Goal: Transaction & Acquisition: Purchase product/service

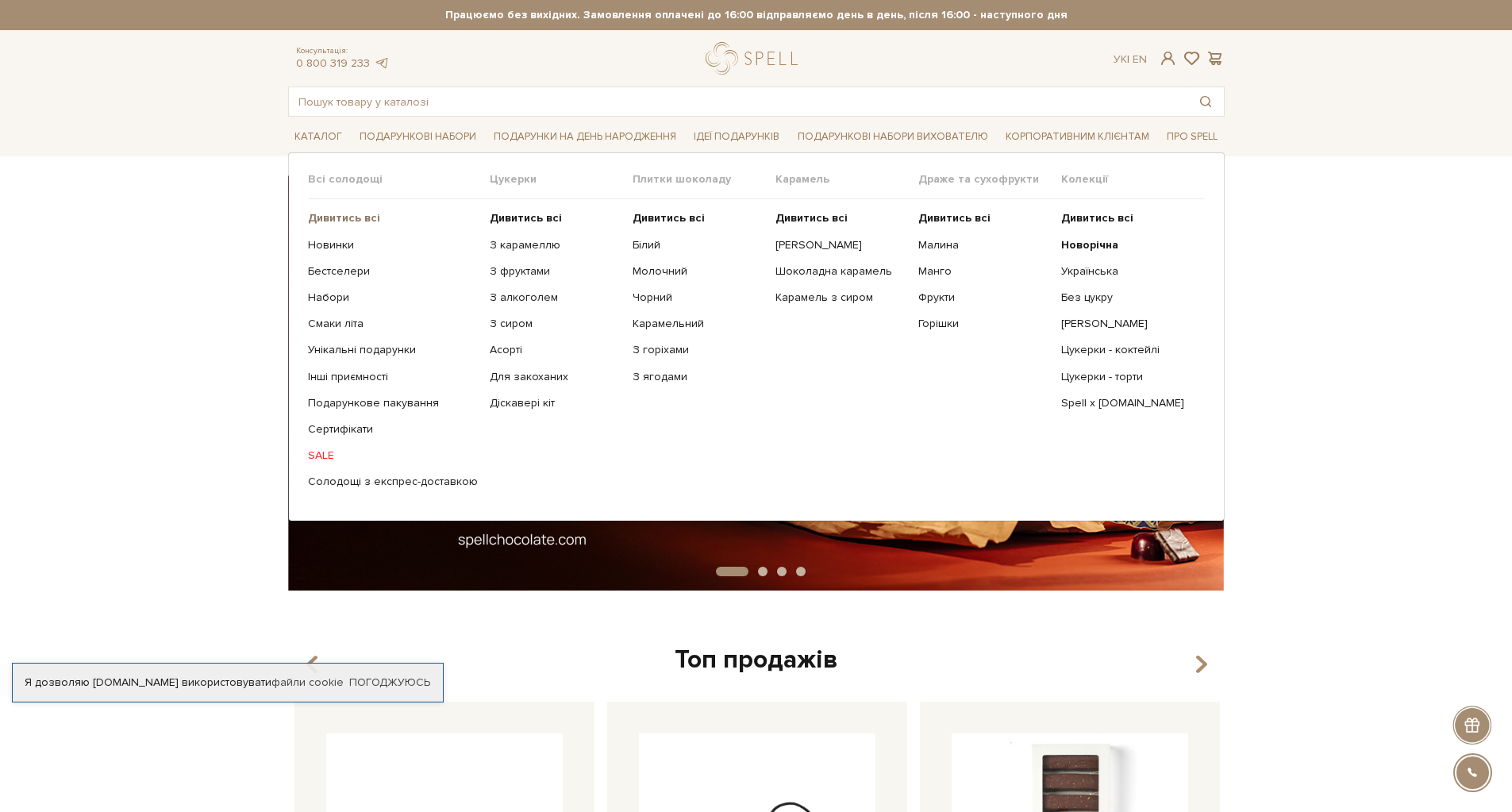
click at [336, 217] on b "Дивитись всі" at bounding box center [344, 217] width 72 height 14
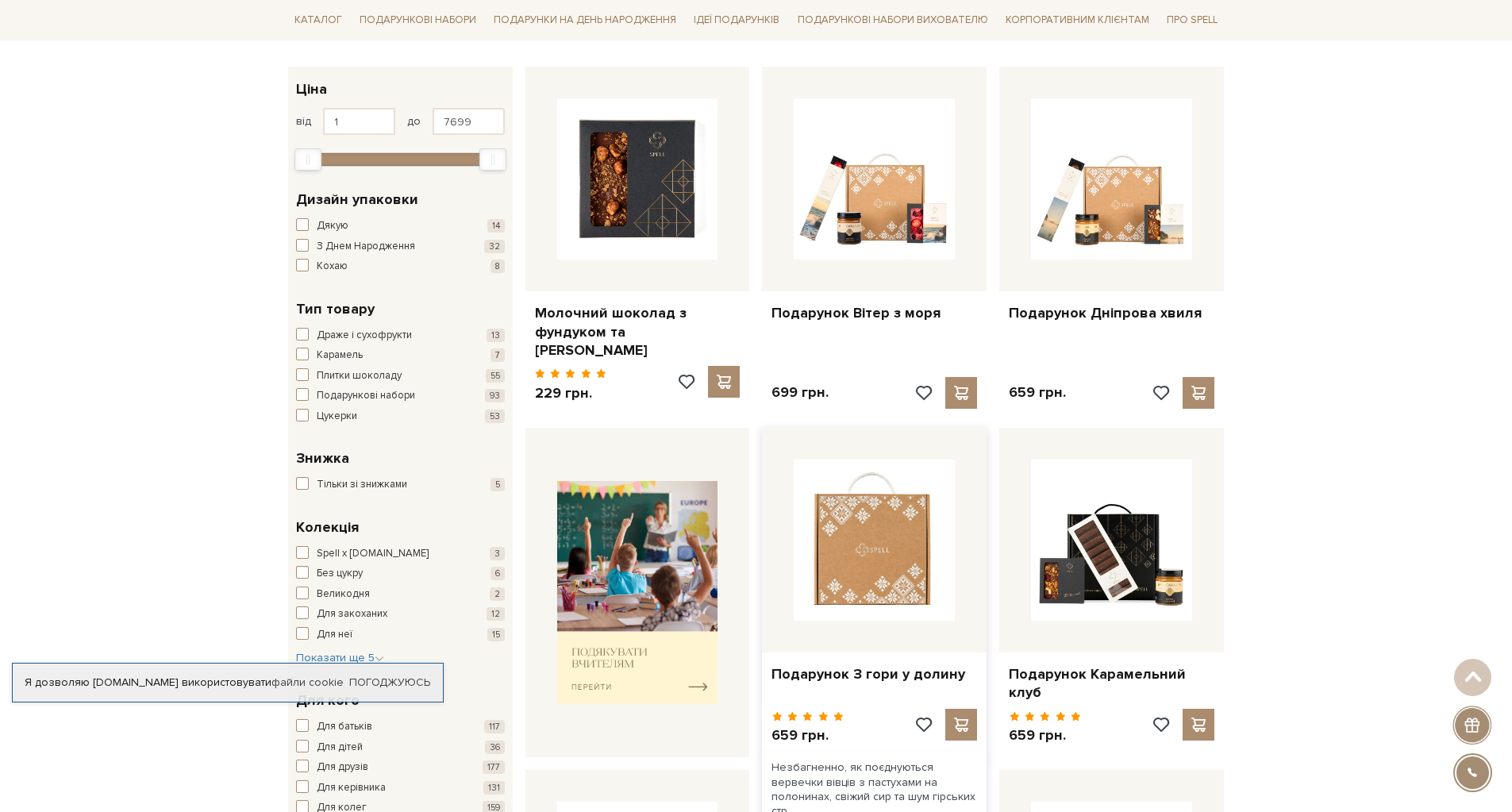
scroll to position [556, 0]
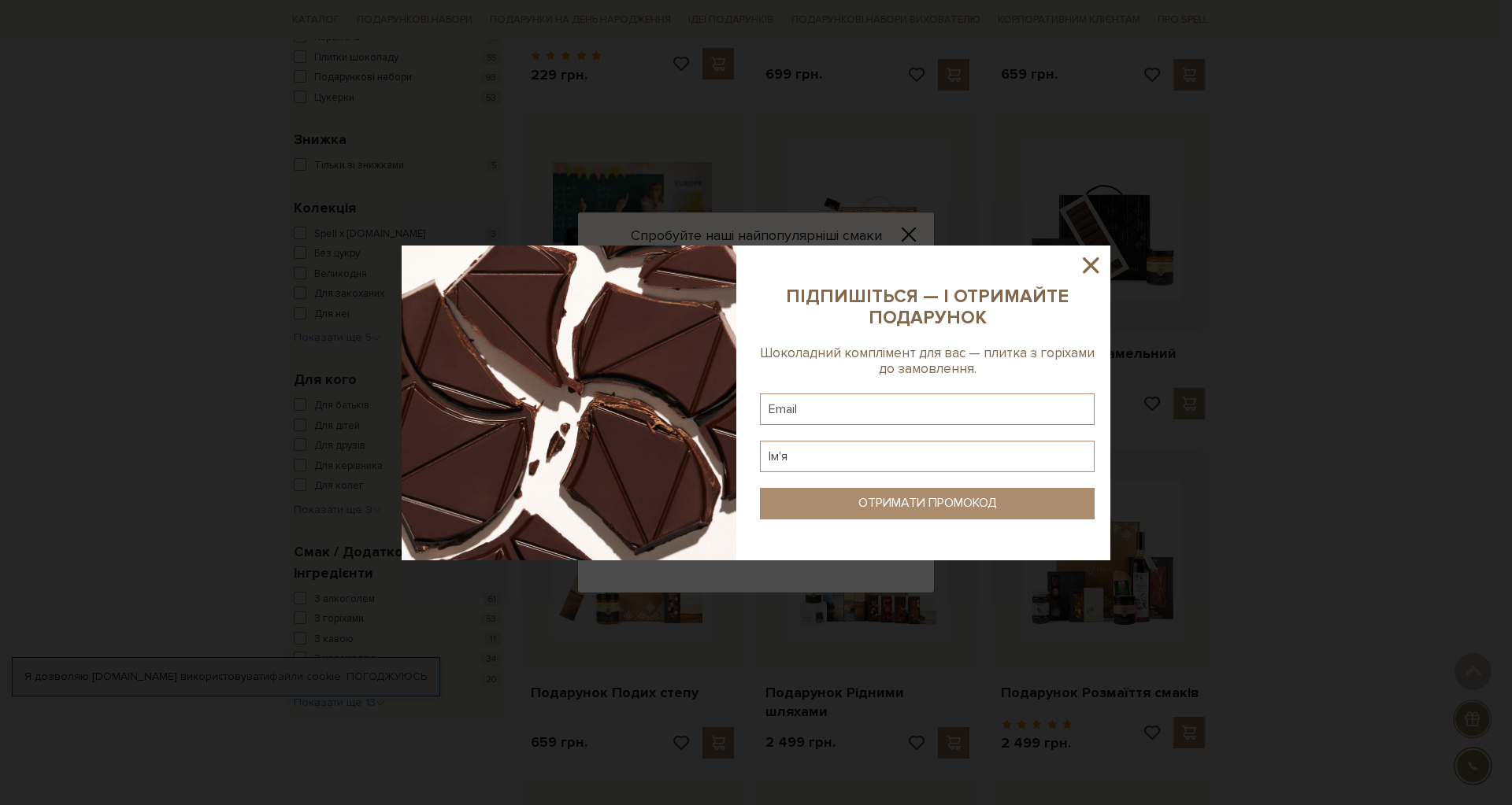
click at [1089, 262] on icon at bounding box center [1091, 265] width 27 height 27
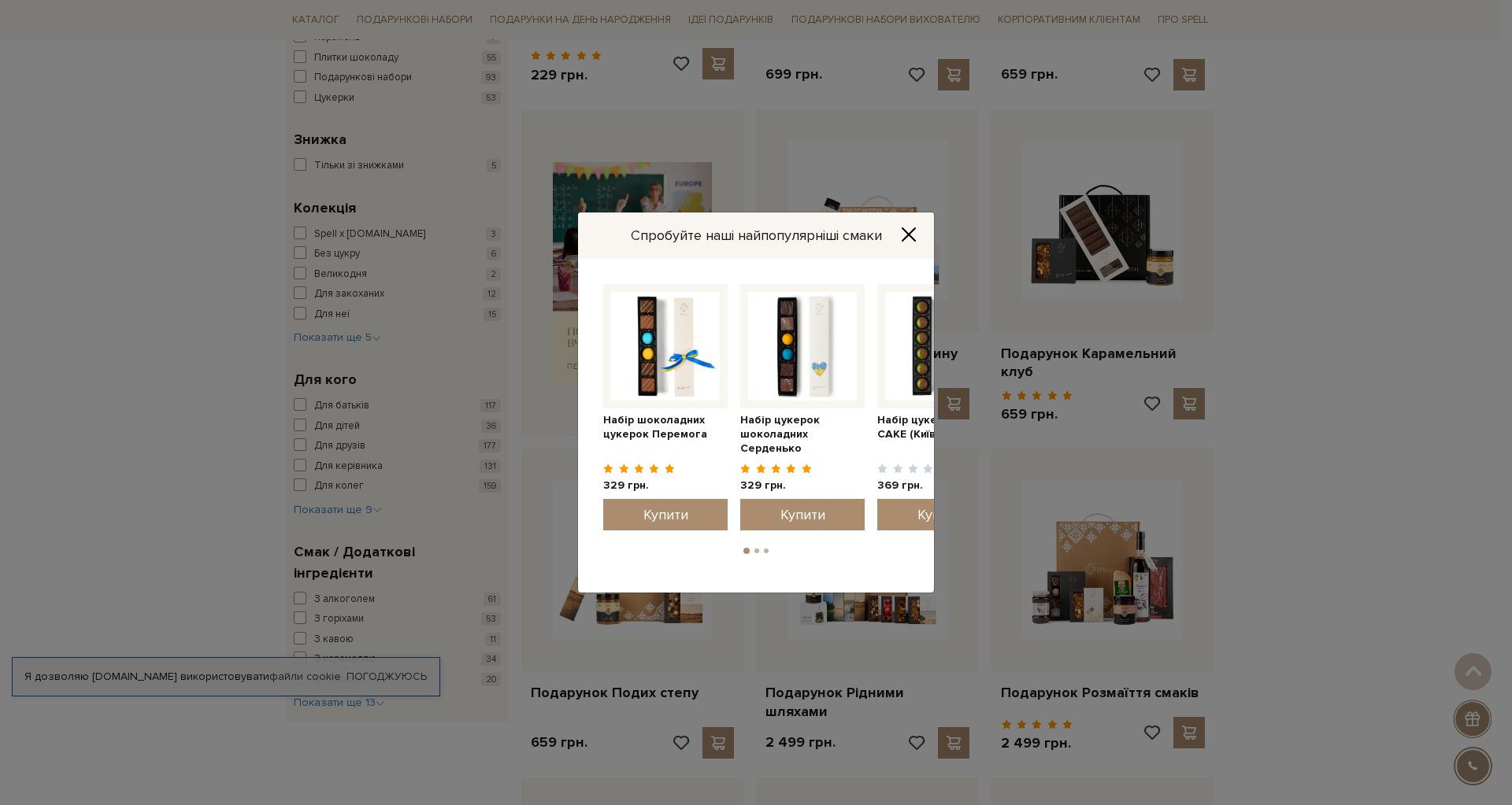
click at [908, 234] on icon "Close" at bounding box center [908, 234] width 13 height 13
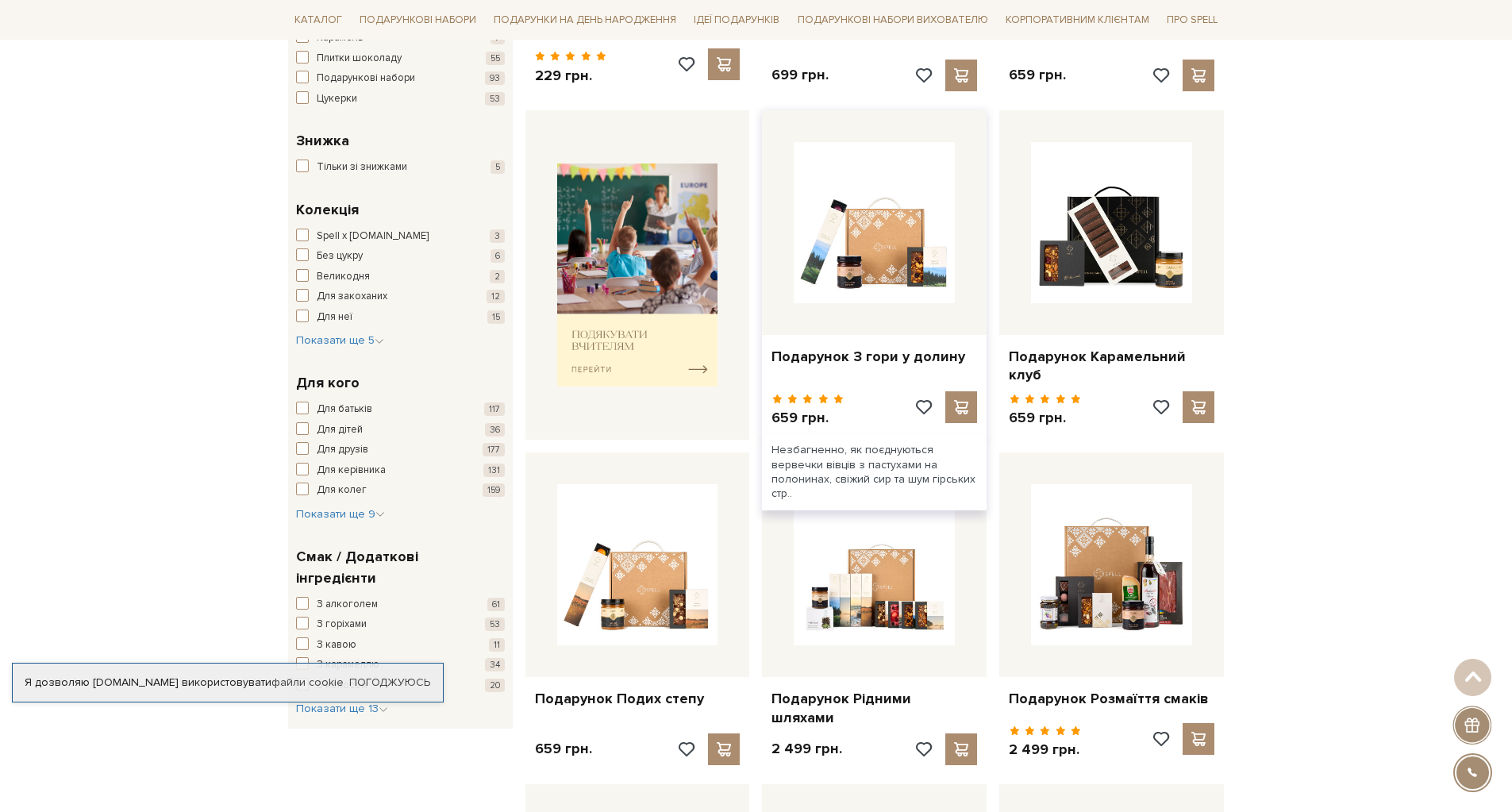
scroll to position [794, 0]
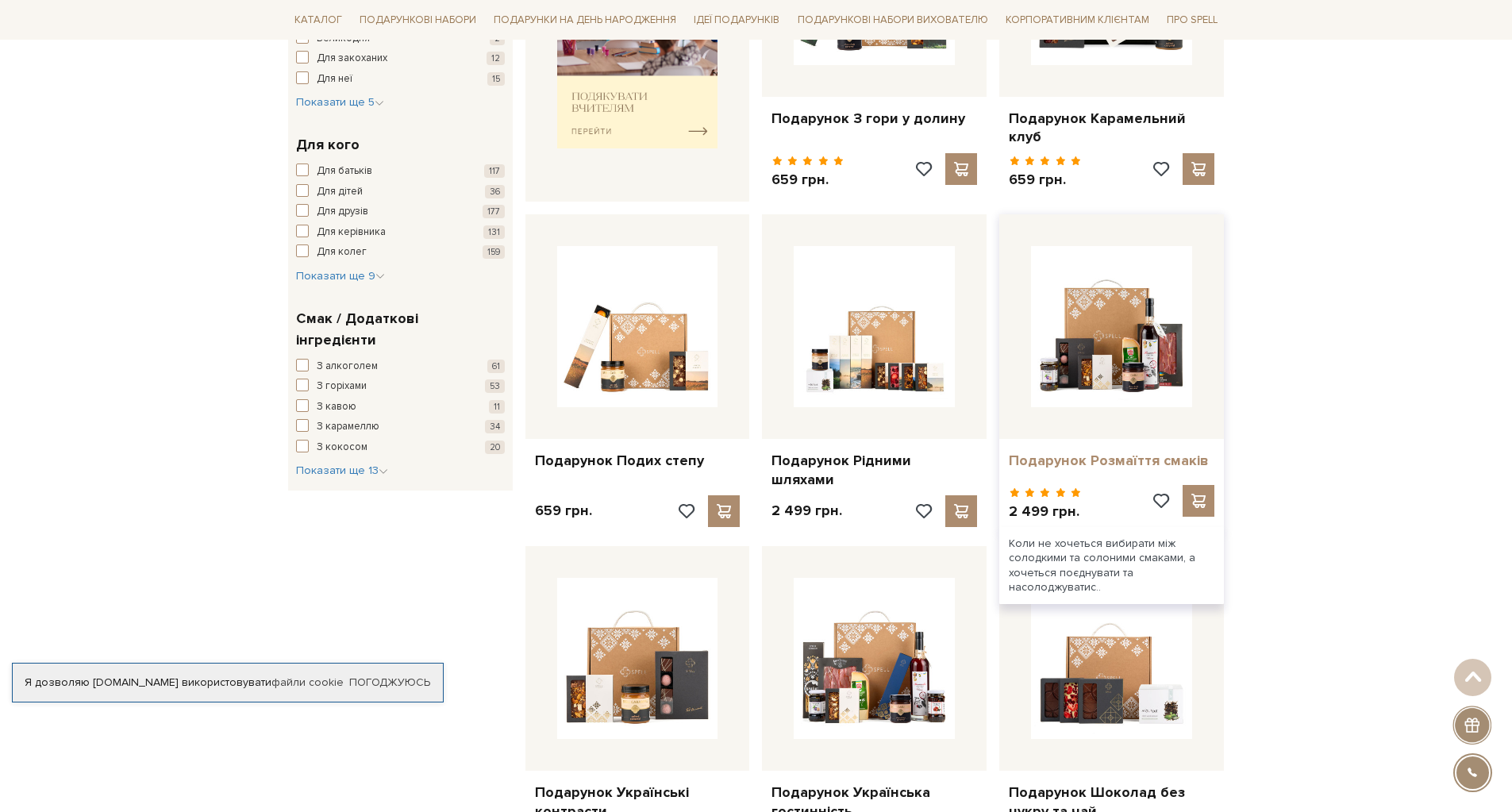
click at [1036, 452] on link "Подарунок Розмаїття смаків" at bounding box center [1111, 461] width 205 height 18
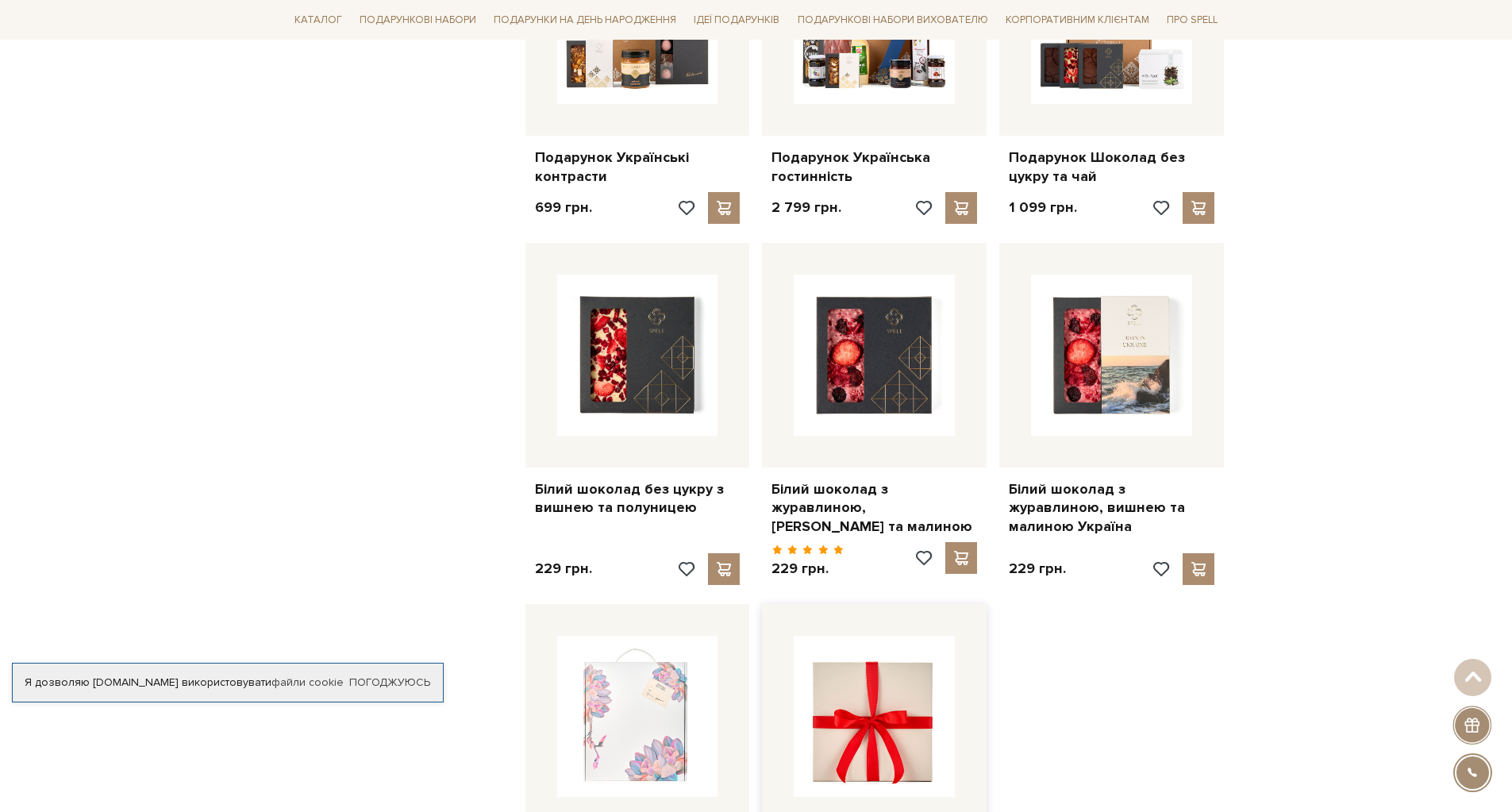
scroll to position [1509, 0]
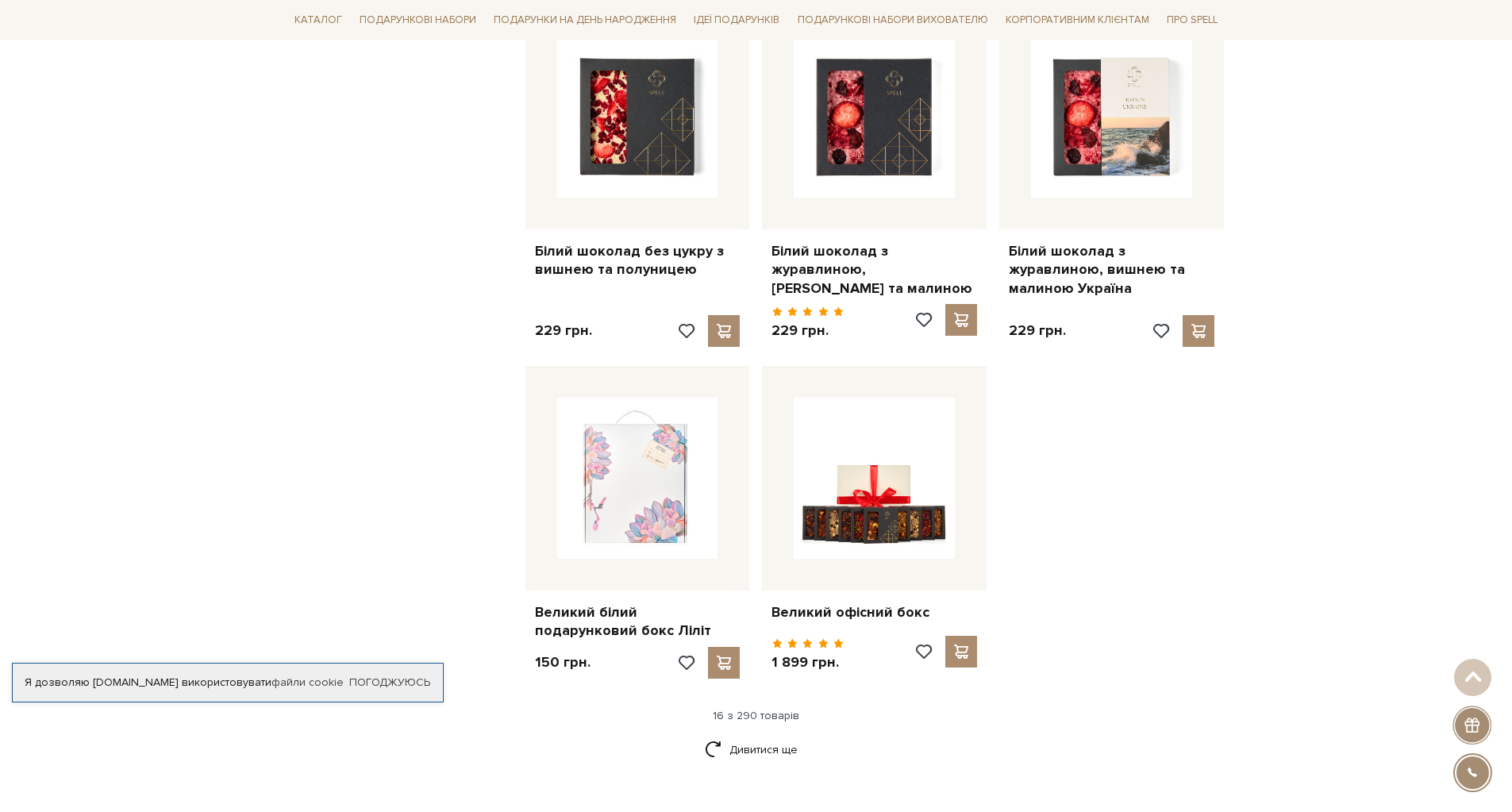
scroll to position [1588, 0]
